Goal: Information Seeking & Learning: Compare options

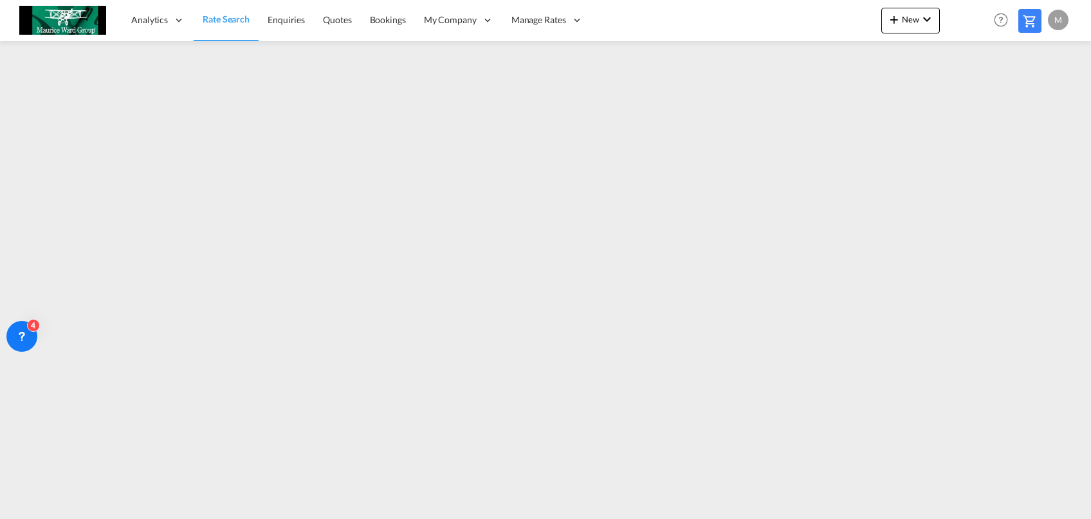
click at [231, 11] on link "Rate Search" at bounding box center [226, 20] width 65 height 42
